Goal: Check status: Check status

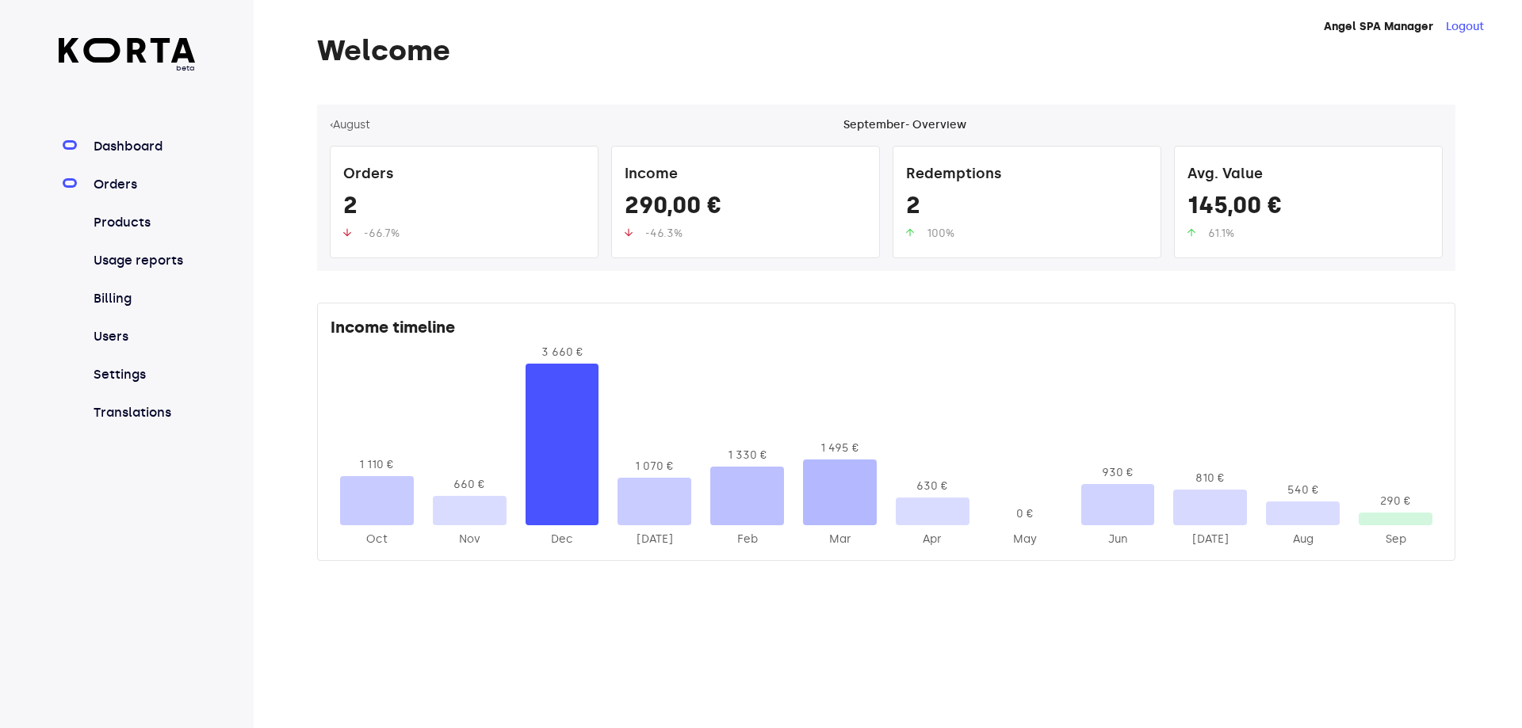
click at [98, 186] on link "Orders" at bounding box center [142, 184] width 105 height 19
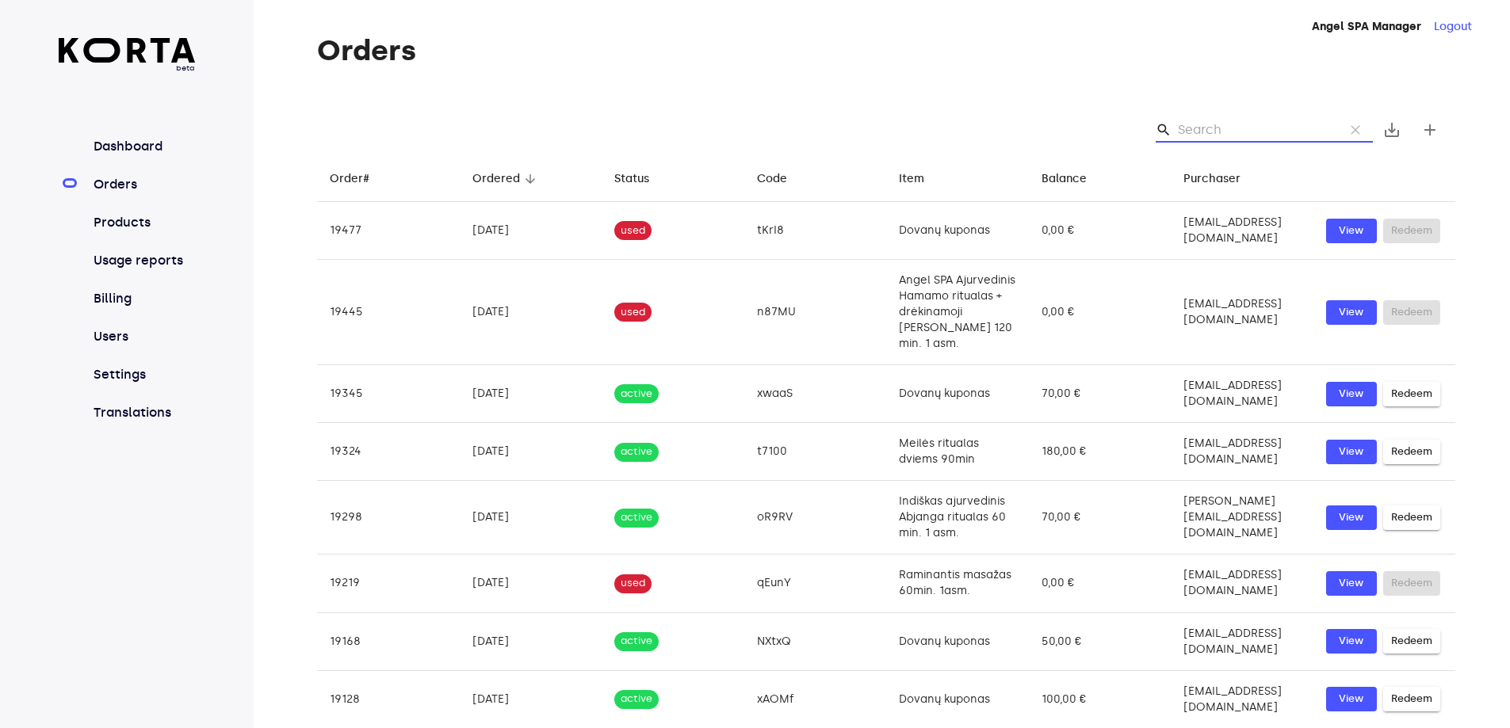
paste input "Mz130"
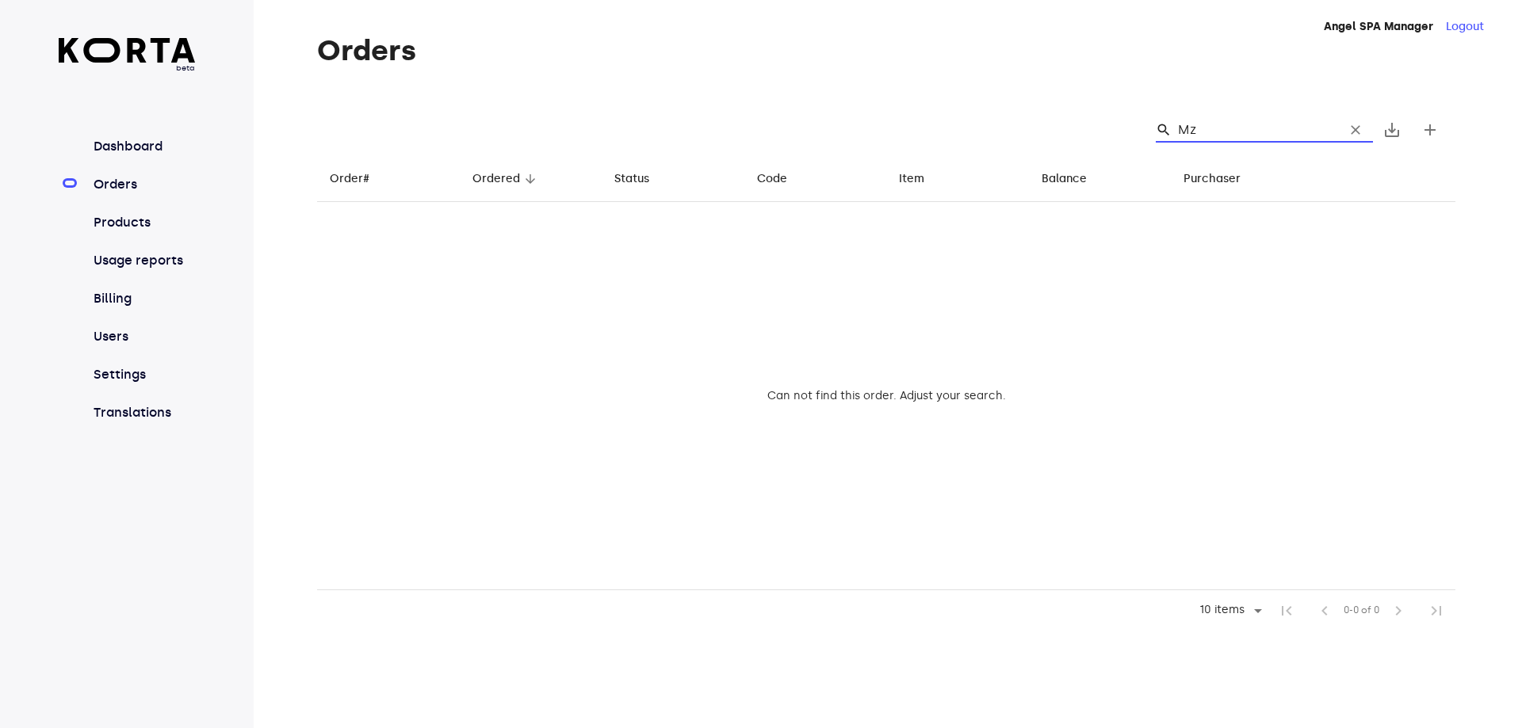
type input "M"
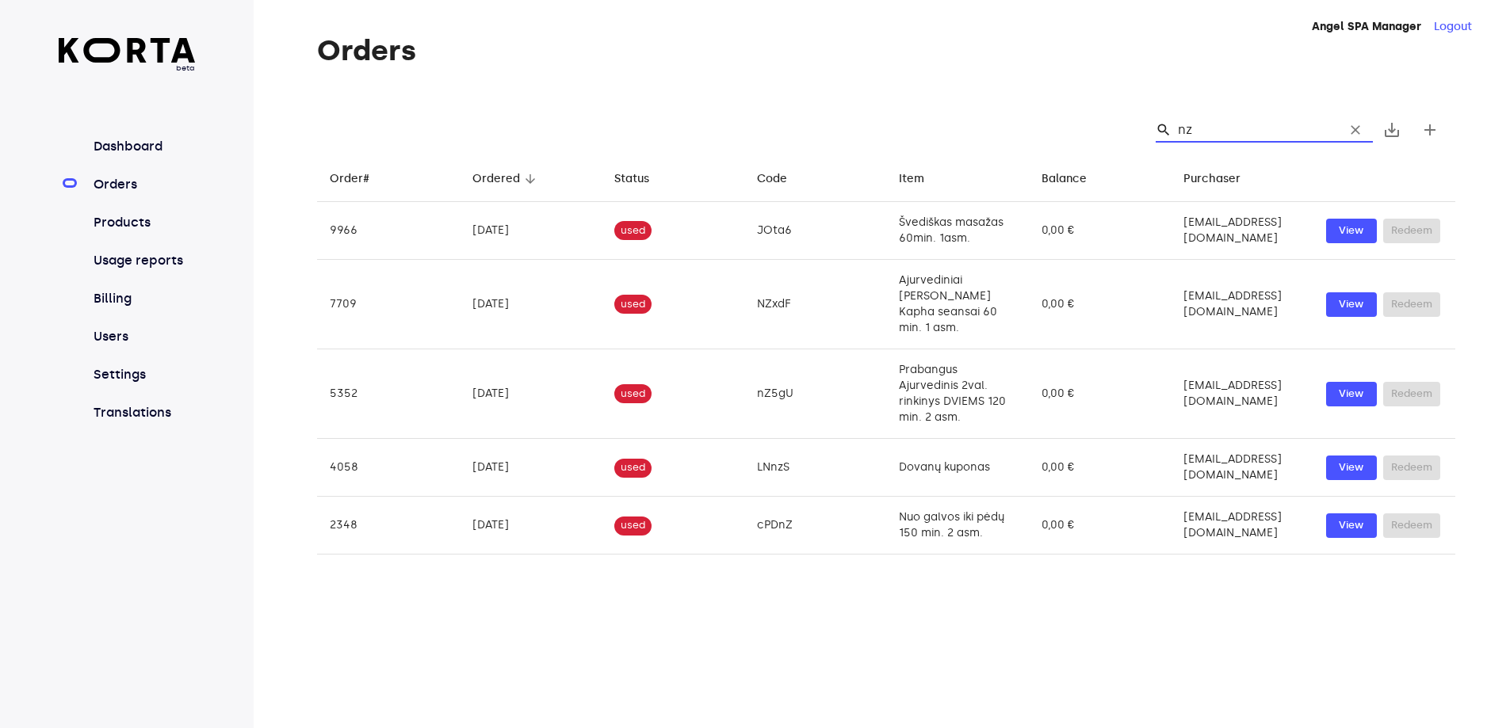
type input "n"
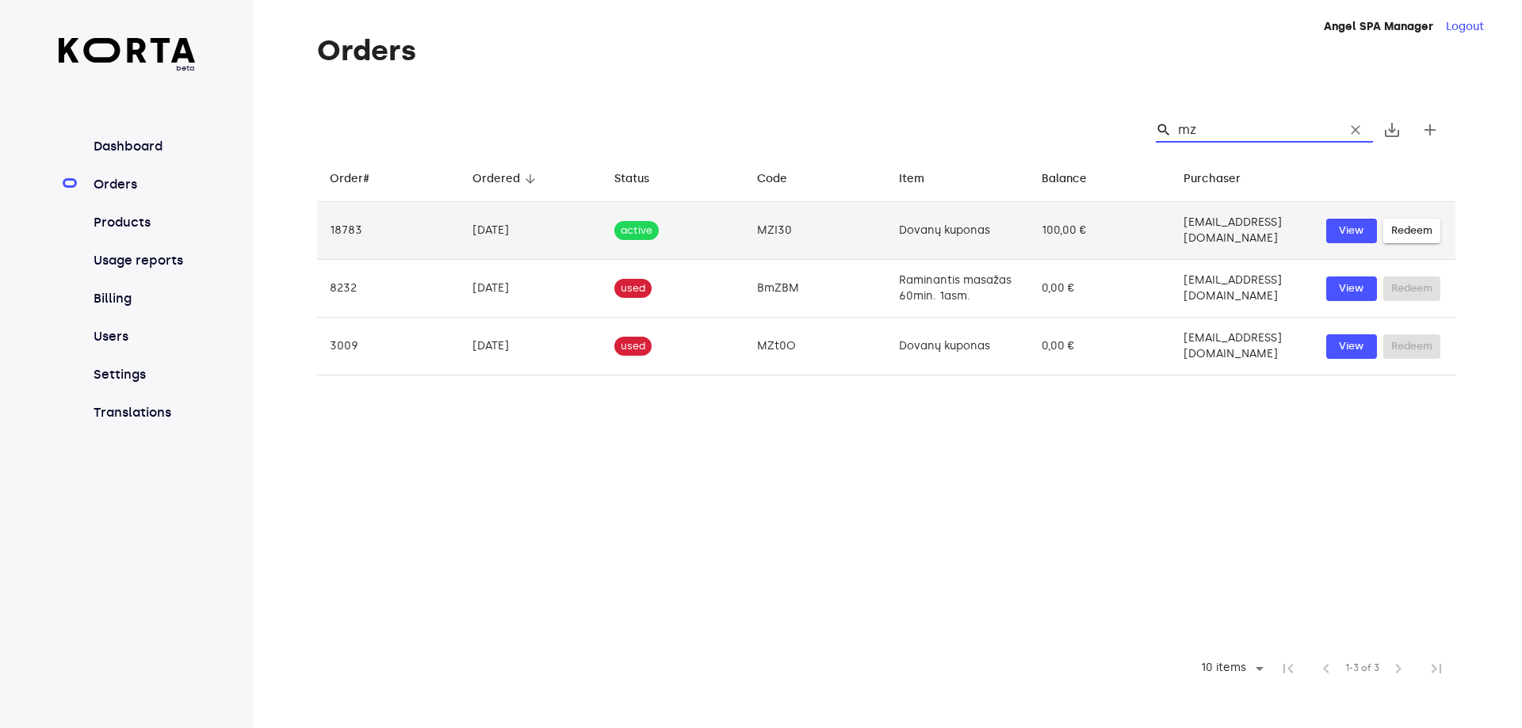
type input "mz"
click at [747, 227] on td "MZI30" at bounding box center [815, 231] width 143 height 58
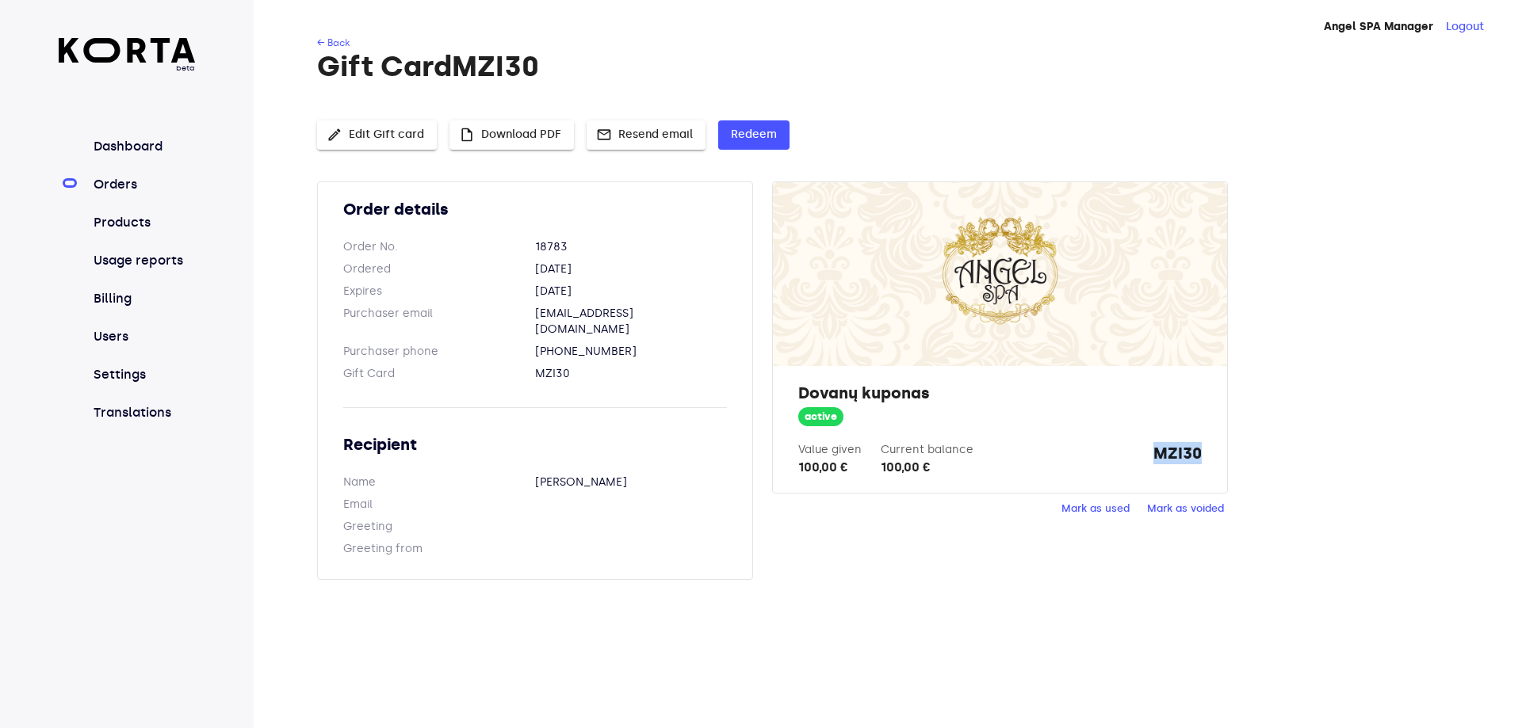
drag, startPoint x: 1151, startPoint y: 454, endPoint x: 1229, endPoint y: 444, distance: 79.1
click at [1229, 444] on div "Order details Order No. 18783 Ordered [DATE] Expires [DATE] Purchaser email [EM…" at bounding box center [886, 391] width 1138 height 418
copy strong "MZI30"
